Goal: Information Seeking & Learning: Learn about a topic

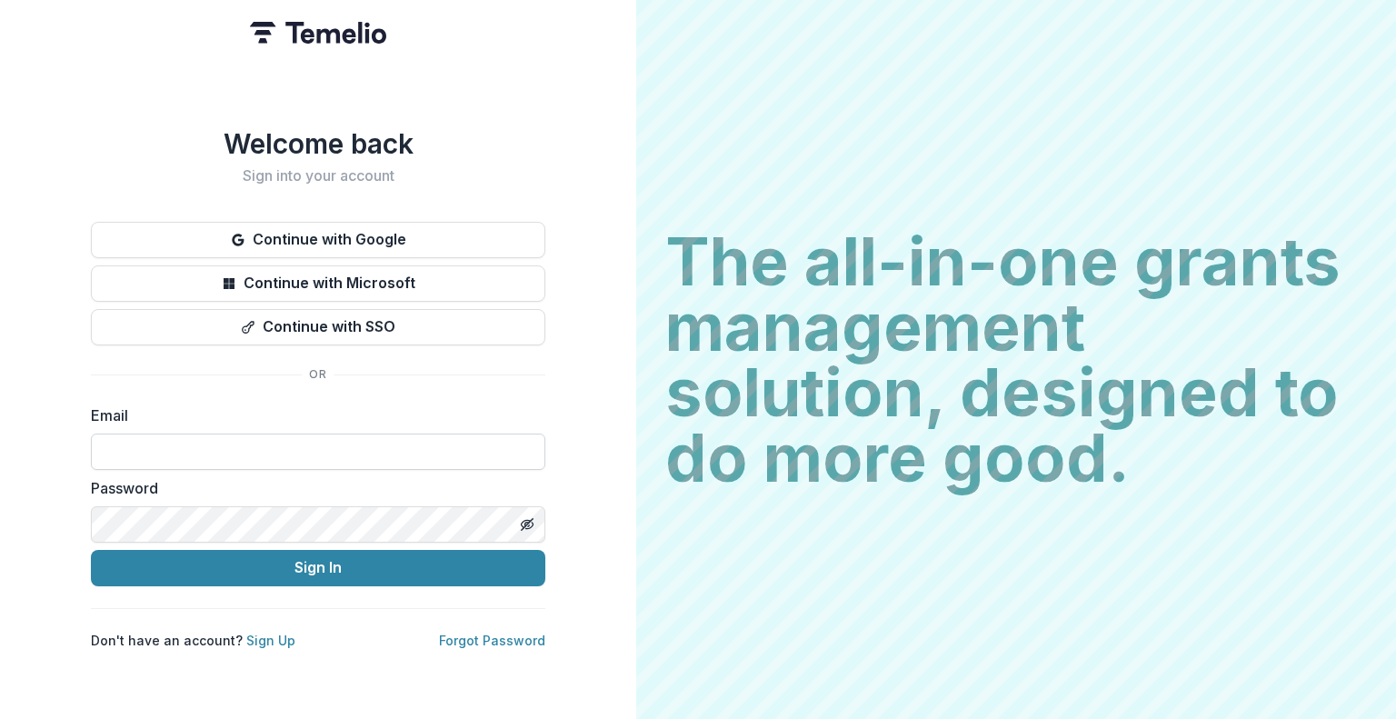
click at [292, 446] on input at bounding box center [318, 451] width 454 height 36
type input "**********"
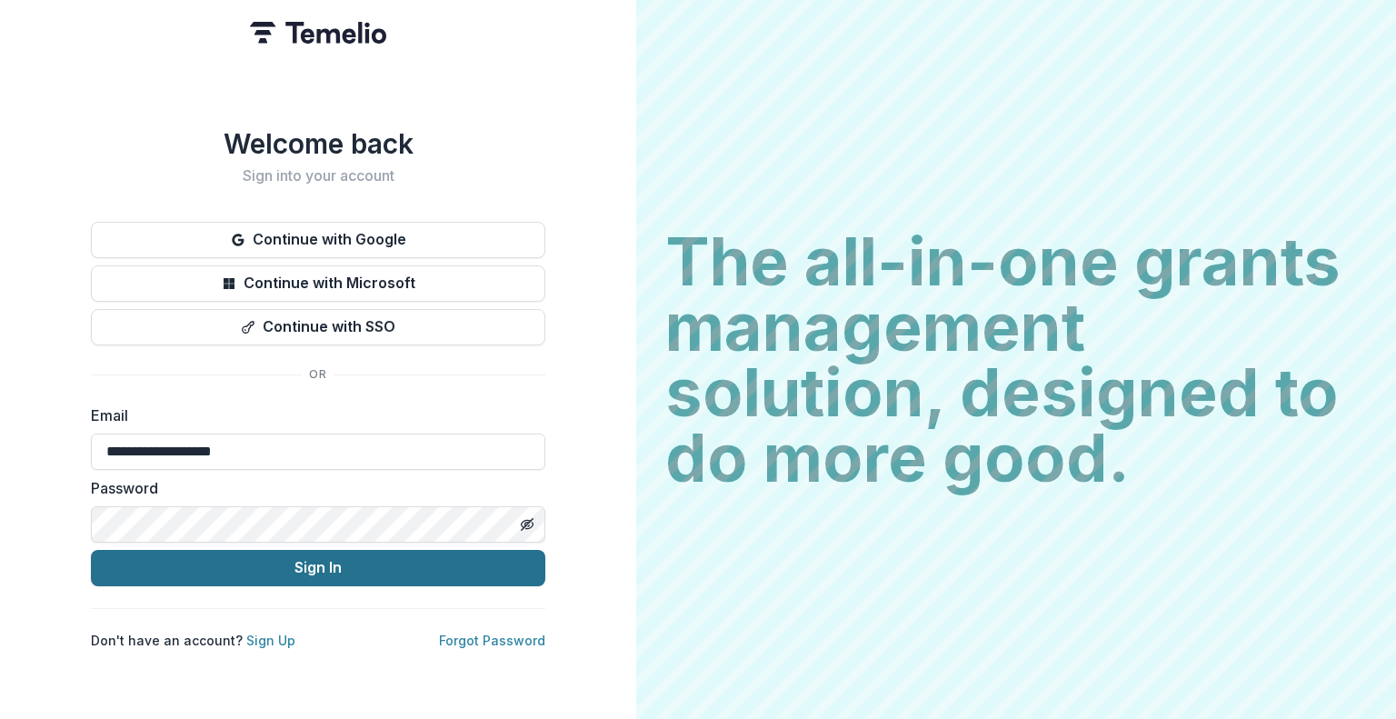
click at [304, 570] on button "Sign In" at bounding box center [318, 568] width 454 height 36
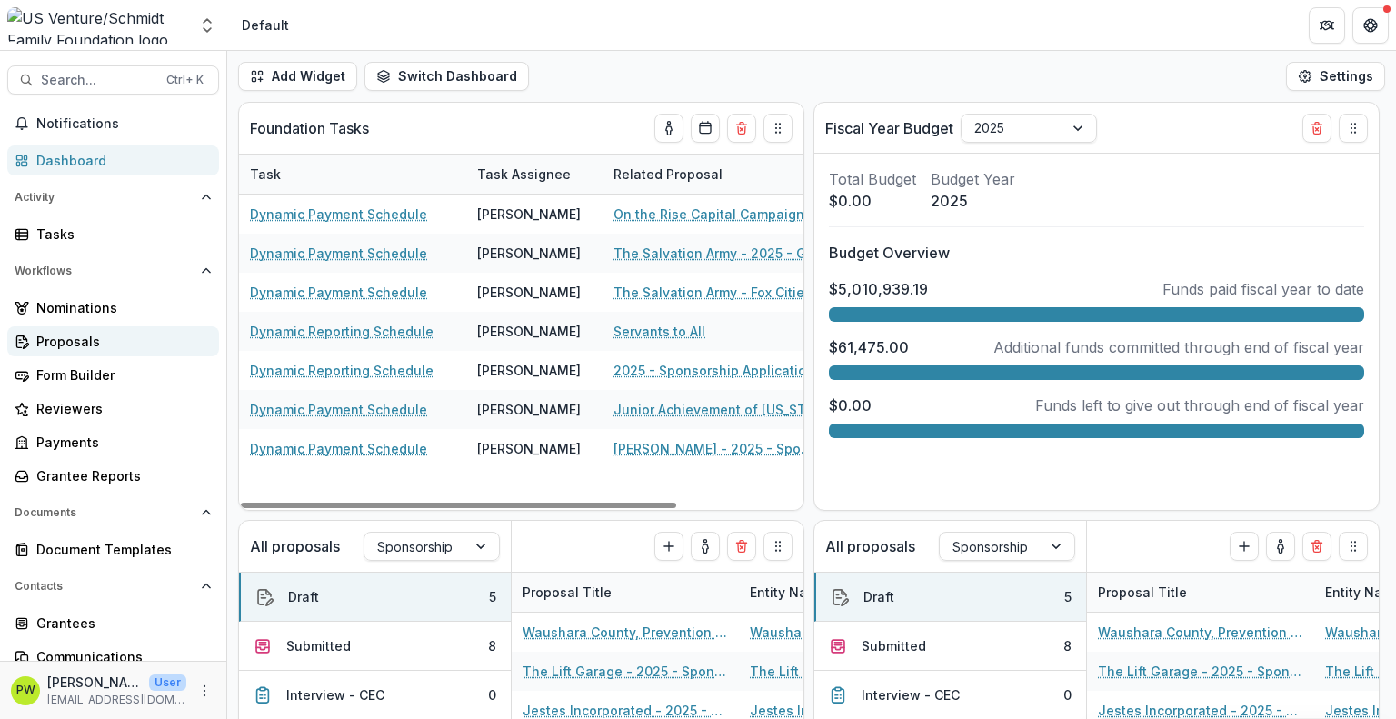
click at [134, 341] on div "Proposals" at bounding box center [120, 341] width 168 height 19
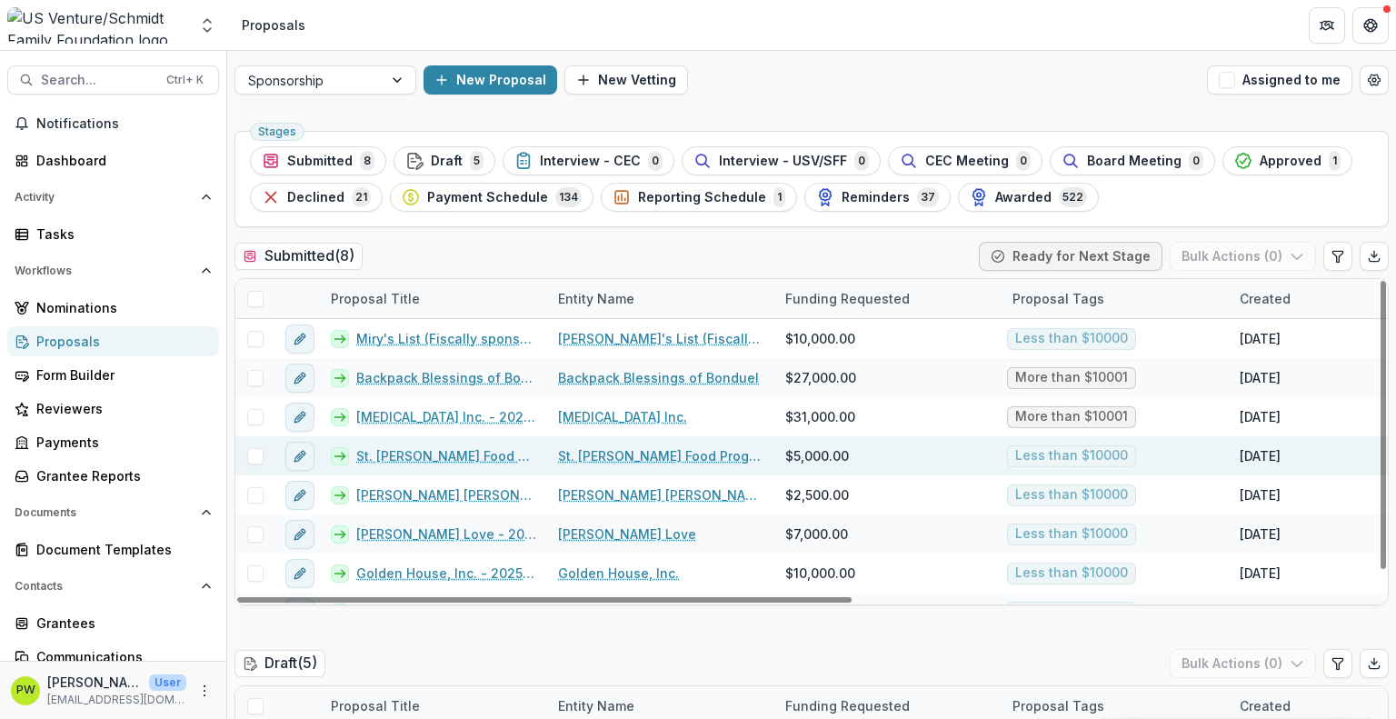
click at [412, 453] on link "St. Joseph Food Program - 2025 - Sponsorship Application Grant" at bounding box center [446, 455] width 180 height 19
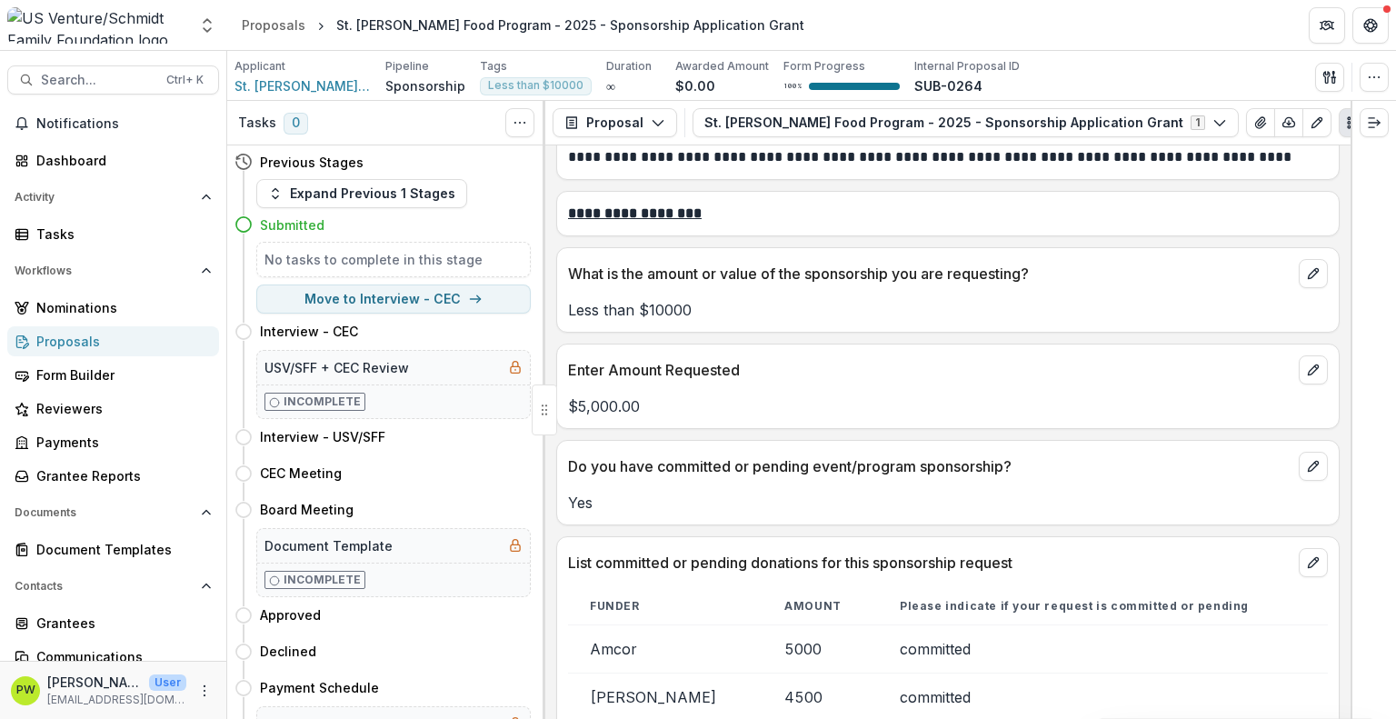
scroll to position [3925, 0]
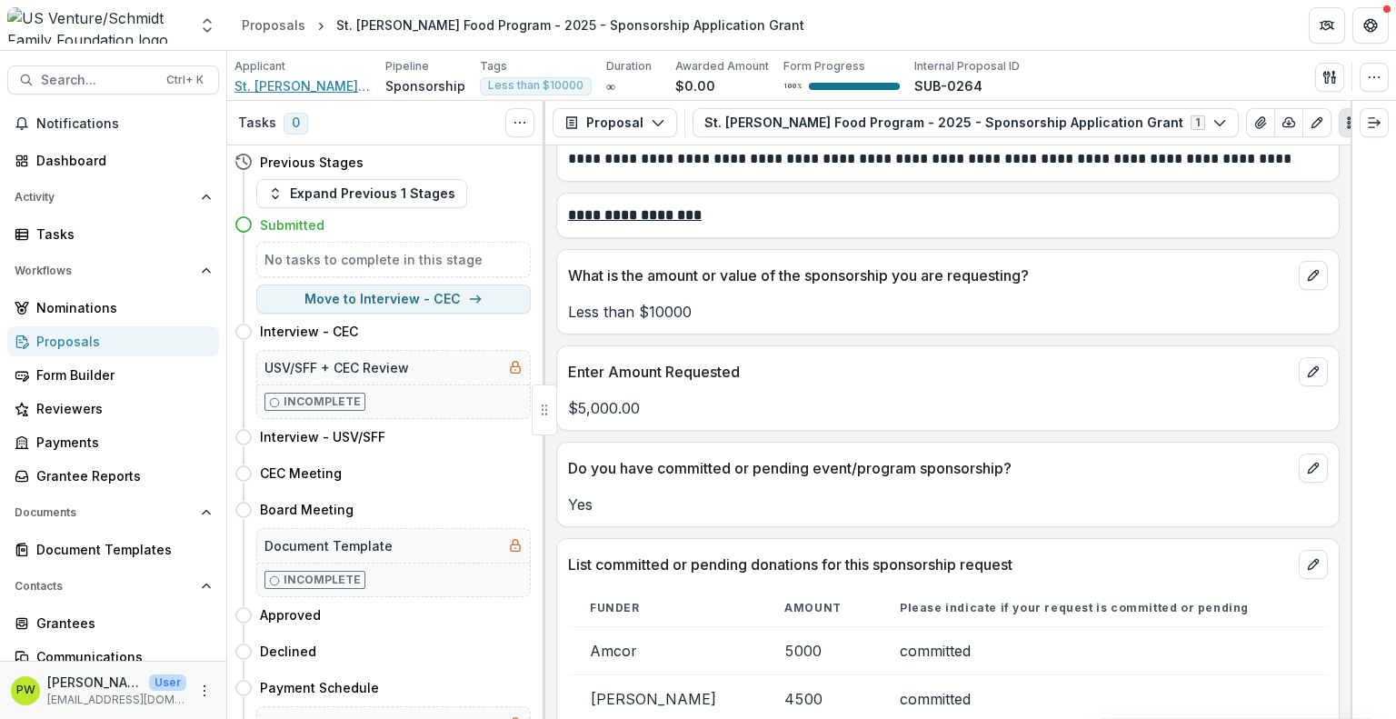
click at [343, 85] on span "St. Joseph Food Program" at bounding box center [302, 85] width 136 height 19
